Goal: Find specific page/section: Find specific page/section

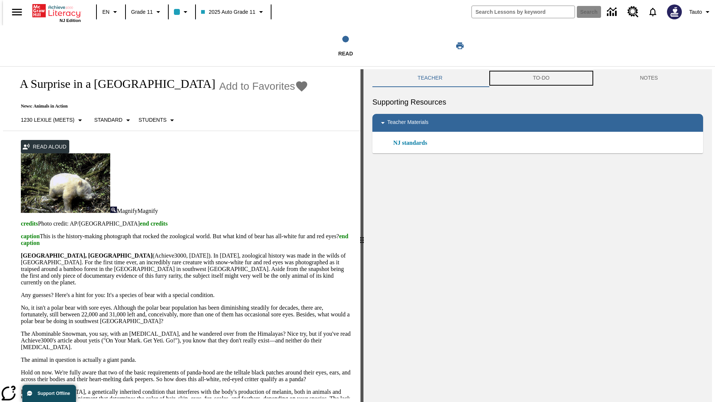
click at [541, 78] on button "TO-DO" at bounding box center [541, 78] width 107 height 18
